Goal: Navigation & Orientation: Find specific page/section

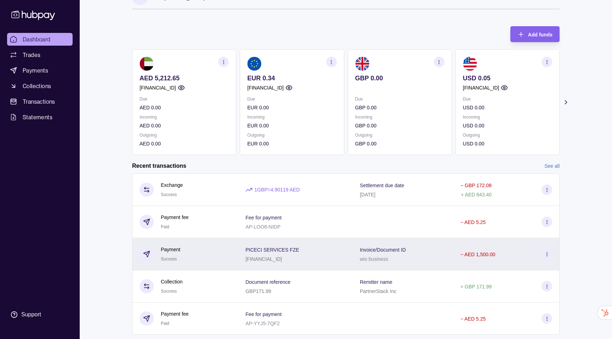
scroll to position [11, 0]
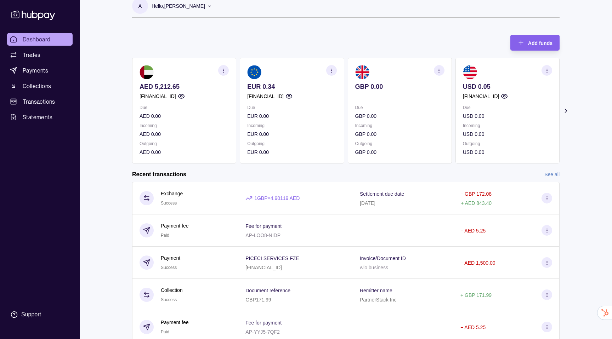
click at [565, 110] on icon at bounding box center [565, 110] width 7 height 7
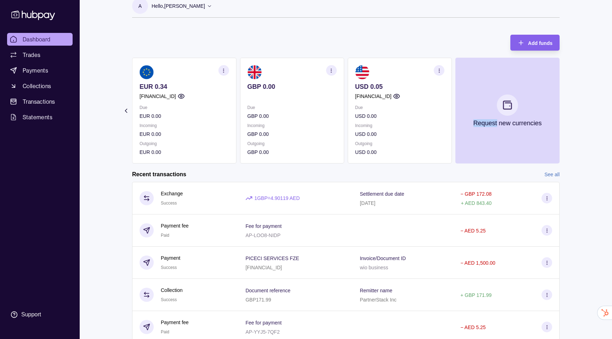
click at [565, 110] on section "Add funds AED 5,212.65 [FINANCIAL_ID] Due AED 0.00 Incoming AED 0.00 Outgoing A…" at bounding box center [346, 193] width 456 height 330
click at [131, 111] on section "Add funds AED 5,212.65 [FINANCIAL_ID] Due AED 0.00 Incoming AED 0.00 Outgoing A…" at bounding box center [346, 193] width 456 height 330
click at [125, 112] on icon at bounding box center [125, 110] width 7 height 7
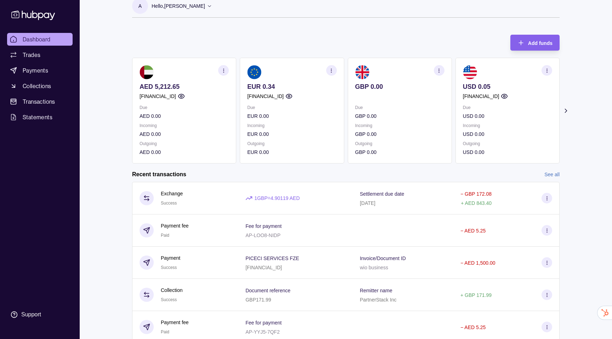
scroll to position [38, 0]
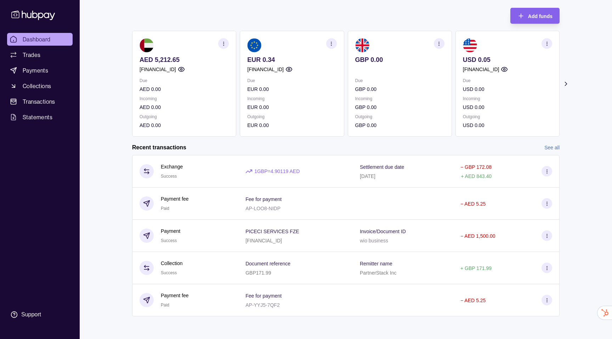
click at [553, 149] on link "See all" at bounding box center [551, 148] width 15 height 8
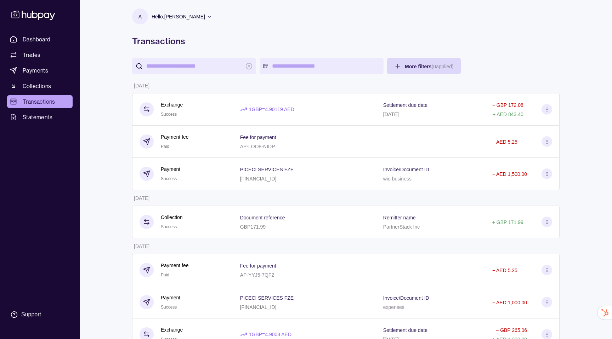
click at [30, 17] on icon at bounding box center [33, 16] width 44 height 10
